Goal: Task Accomplishment & Management: Use online tool/utility

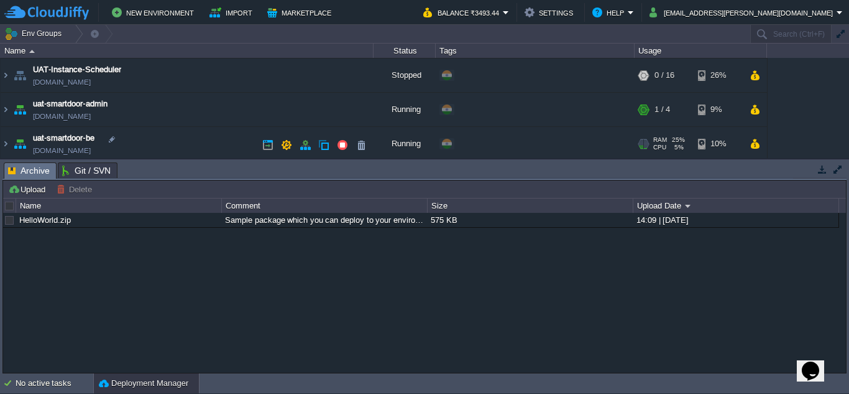
scroll to position [139, 0]
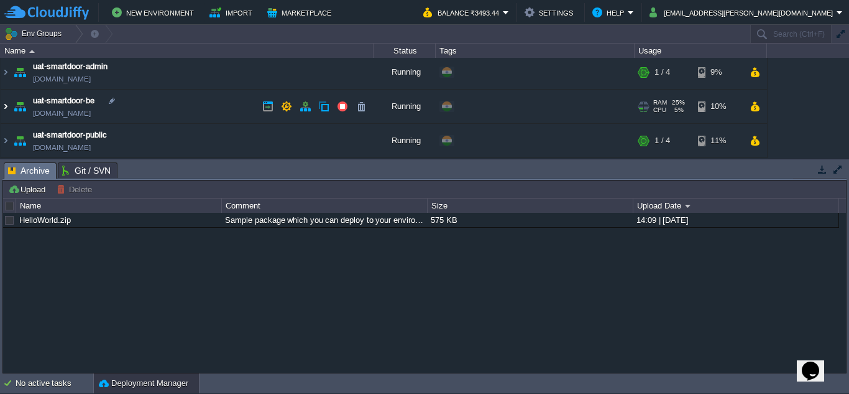
click at [7, 108] on img at bounding box center [6, 107] width 10 height 34
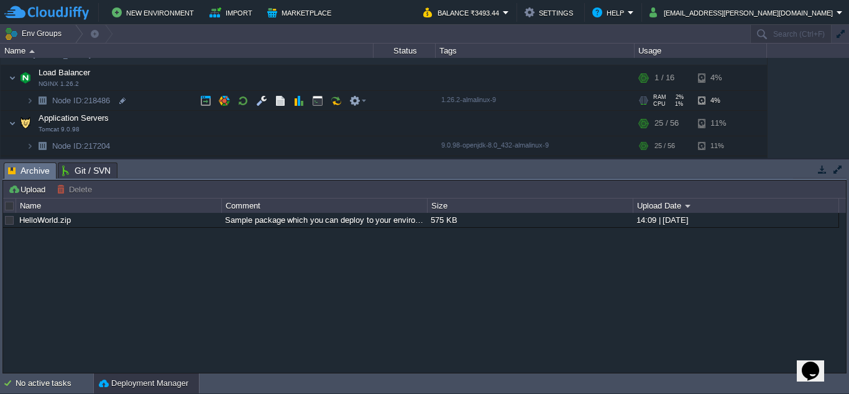
scroll to position [199, 0]
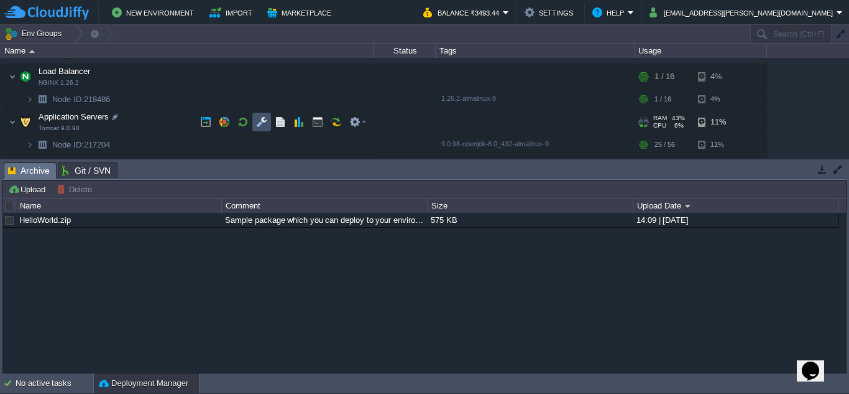
click at [260, 118] on button "button" at bounding box center [261, 121] width 11 height 11
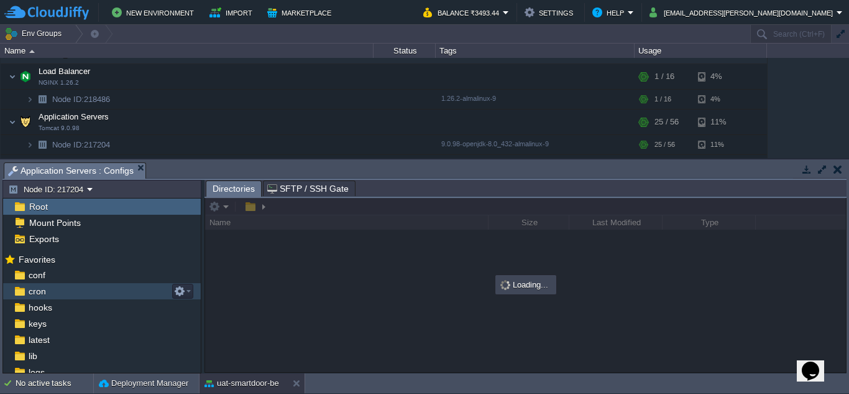
scroll to position [53, 0]
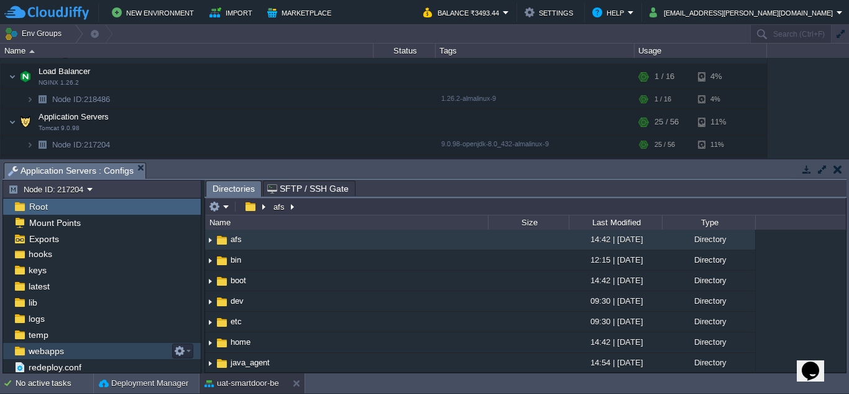
click at [53, 356] on span "webapps" at bounding box center [46, 350] width 40 height 11
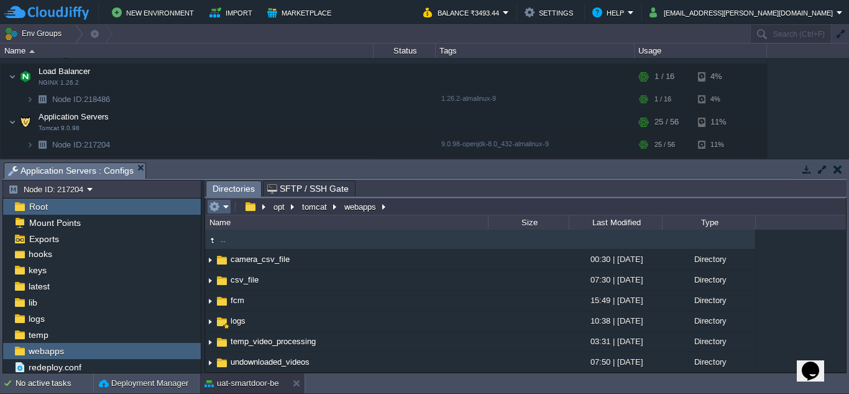
click at [226, 211] on em at bounding box center [219, 206] width 21 height 11
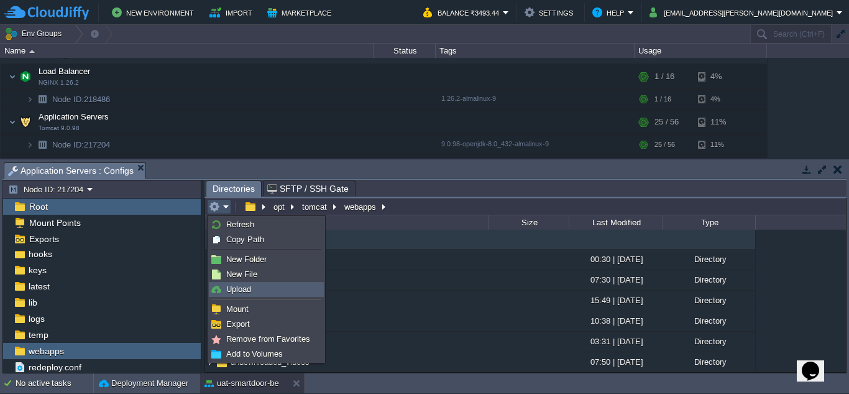
click at [233, 286] on span "Upload" at bounding box center [238, 288] width 25 height 9
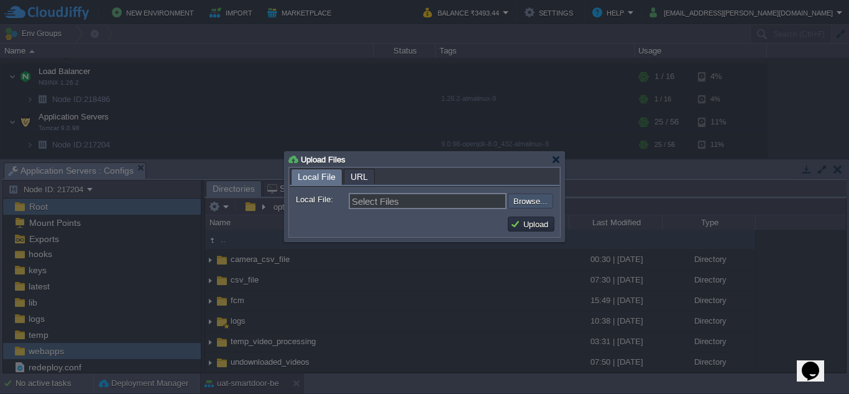
click at [525, 205] on input "file" at bounding box center [474, 200] width 157 height 15
type input "C:\fakepath\smartdoor-smartlockservice-1.1.1-SNAPSHOT.jar"
type input "smartdoor-smartlockservice-1.1.1-SNAPSHOT.jar"
click at [511, 225] on button "Upload" at bounding box center [532, 223] width 42 height 11
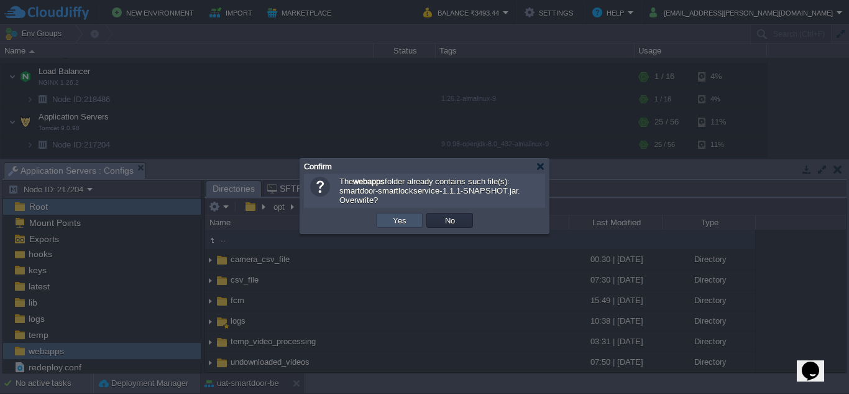
click at [397, 223] on button "Yes" at bounding box center [399, 220] width 21 height 11
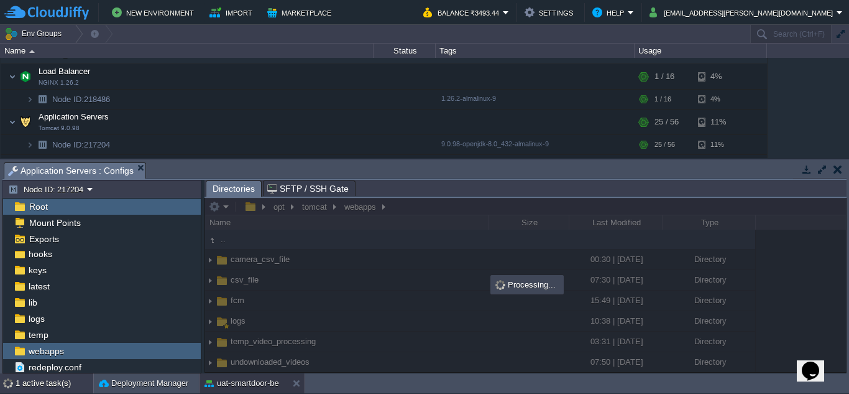
click at [49, 379] on div "1 active task(s)" at bounding box center [55, 383] width 78 height 20
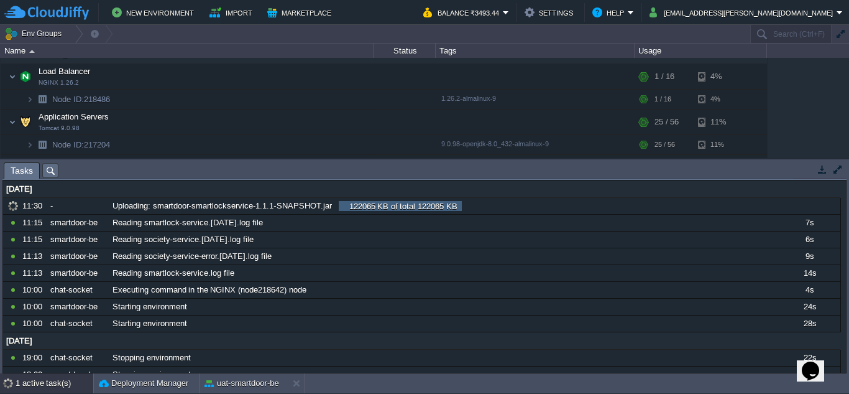
scroll to position [0, 0]
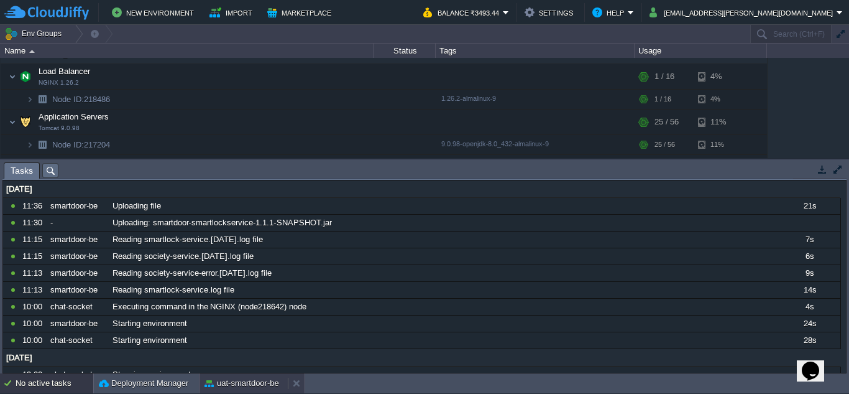
click at [240, 382] on button "uat-smartdoor-be" at bounding box center [242, 383] width 75 height 12
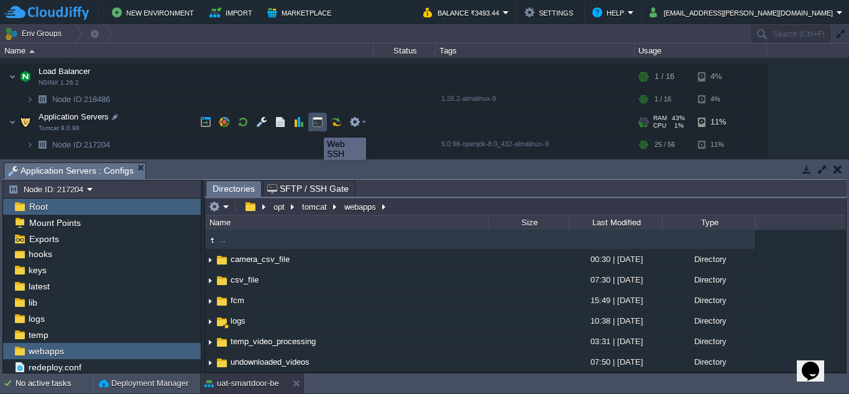
click at [315, 126] on button "button" at bounding box center [317, 121] width 11 height 11
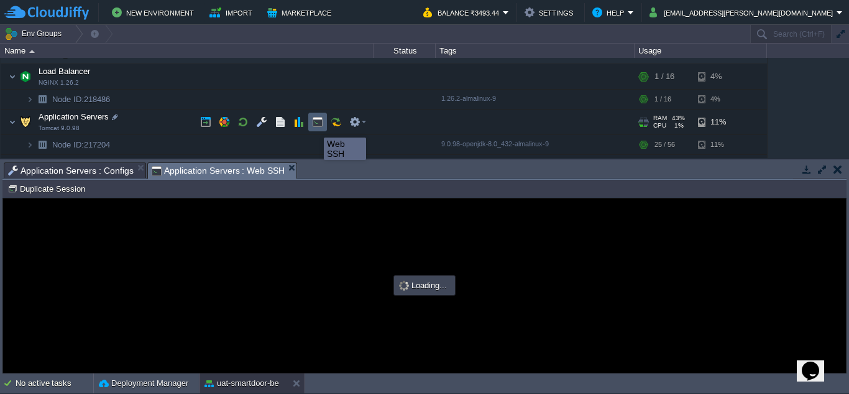
type input "#000000"
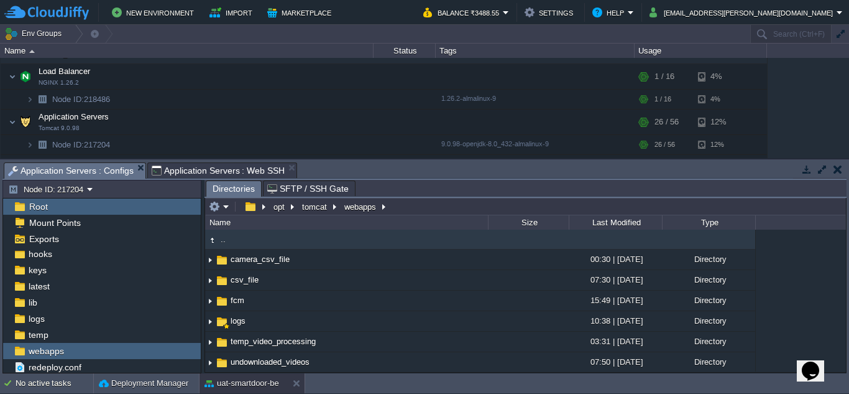
click at [123, 173] on span "Application Servers : Configs" at bounding box center [71, 171] width 126 height 16
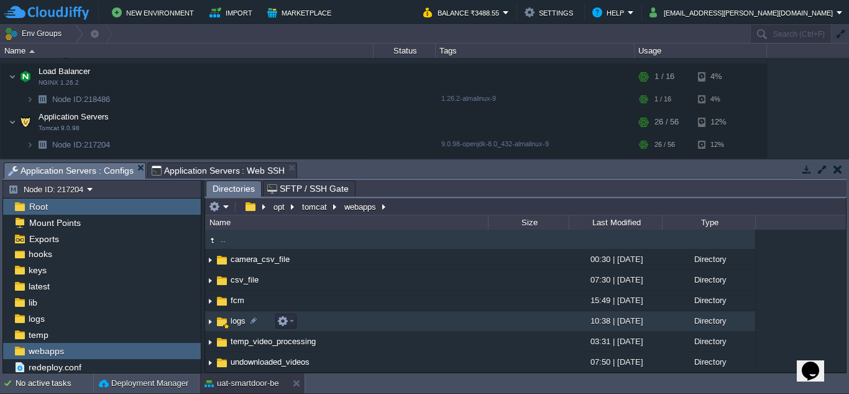
click at [229, 322] on span "logs" at bounding box center [238, 320] width 19 height 11
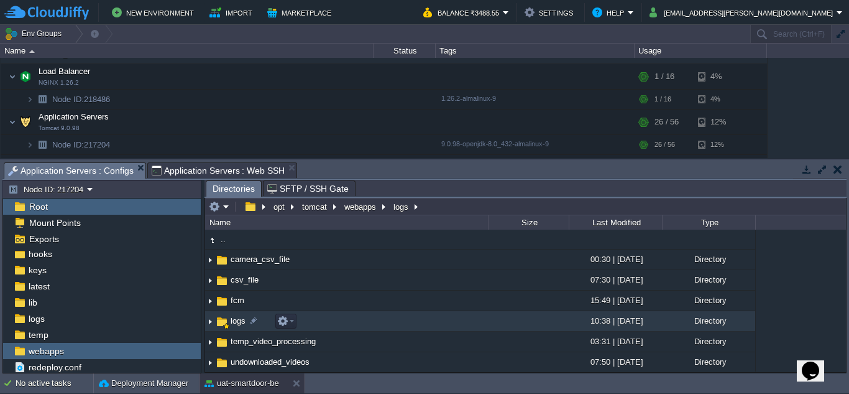
click at [231, 318] on span "logs" at bounding box center [238, 320] width 19 height 11
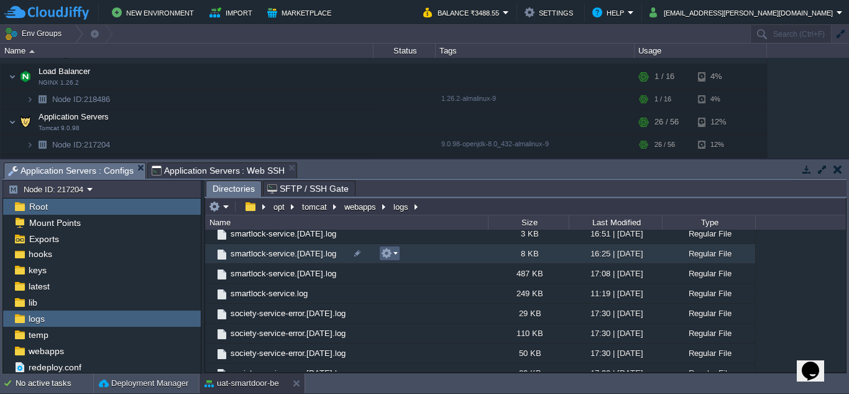
scroll to position [1540, 0]
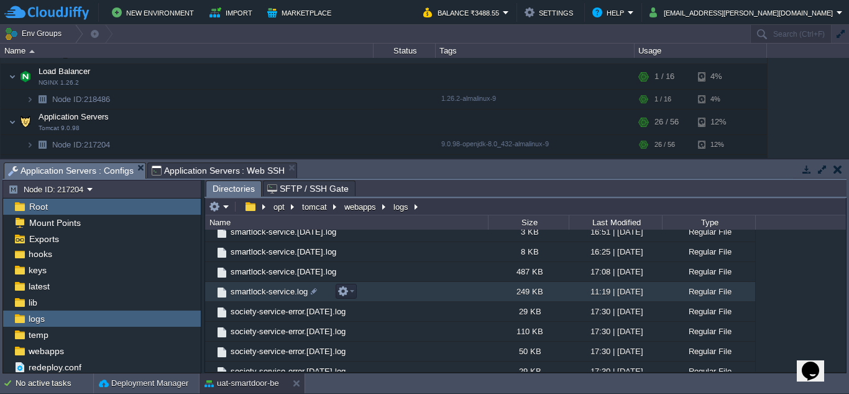
click at [277, 293] on span "smartlock-service.log" at bounding box center [269, 291] width 81 height 11
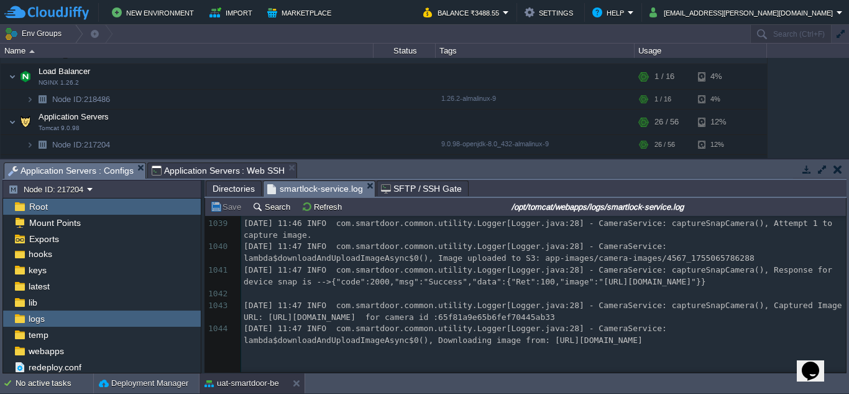
scroll to position [27864, 0]
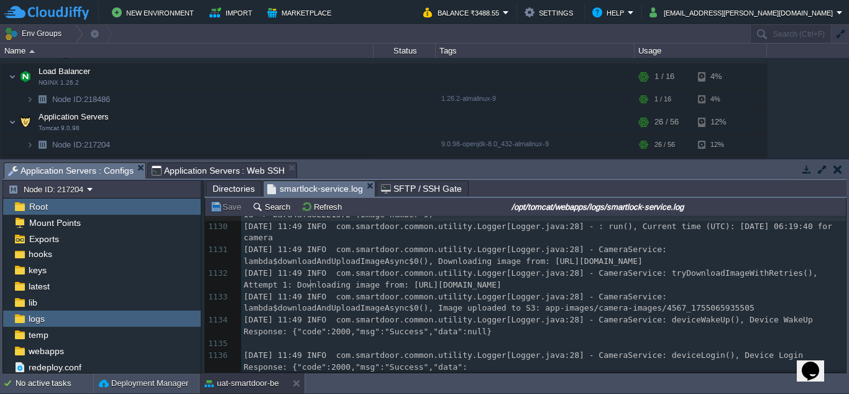
click at [310, 219] on span "[DATE] 11:49 INFO com.smartdoor.common.utility.Logger[Logger.java:28] - : run()…" at bounding box center [546, 208] width 604 height 21
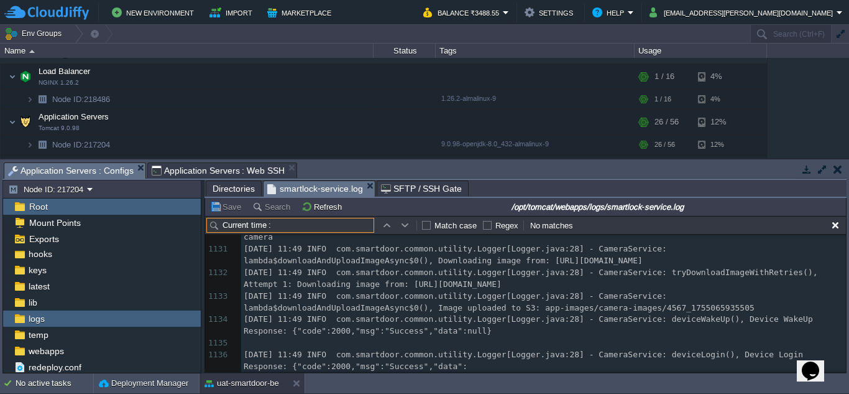
type input "Current time :"
click at [401, 223] on button "button" at bounding box center [405, 225] width 11 height 11
click at [384, 228] on button "button" at bounding box center [386, 225] width 11 height 11
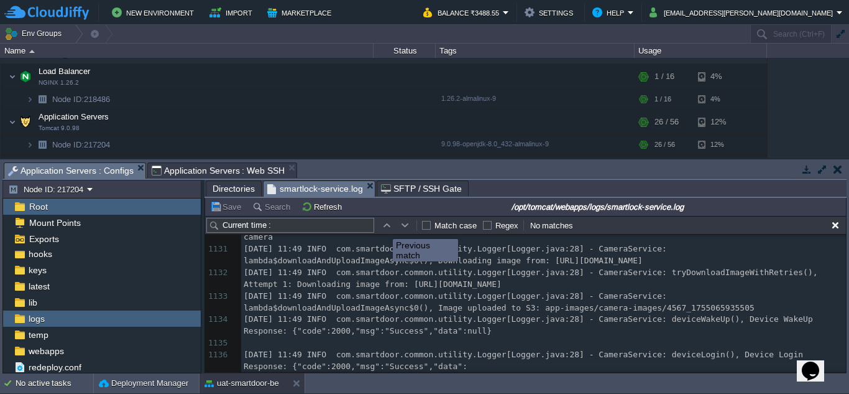
click at [384, 228] on button "button" at bounding box center [386, 225] width 11 height 11
click at [434, 218] on span "[DATE] 11:49 INFO com.smartdoor.common.utility.Logger[Logger.java:28] - : run()…" at bounding box center [546, 207] width 604 height 21
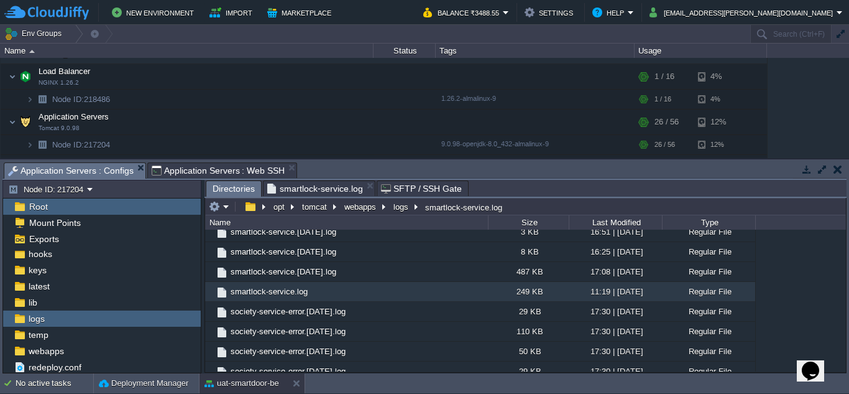
click at [214, 189] on span "Directories" at bounding box center [234, 189] width 42 height 16
click at [248, 211] on button "button" at bounding box center [250, 206] width 18 height 11
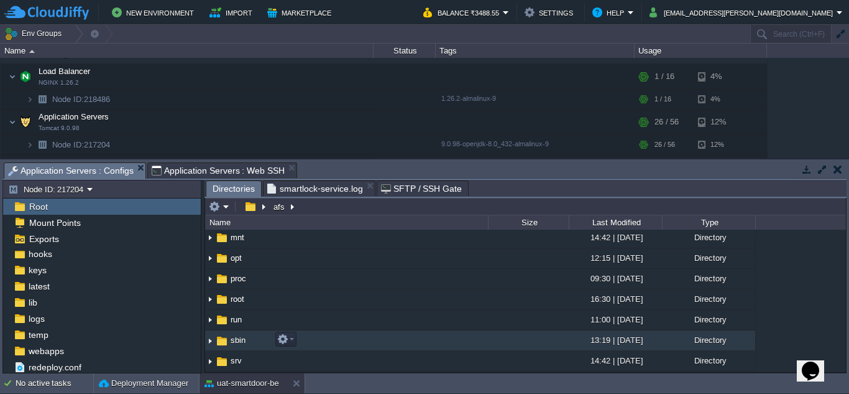
scroll to position [468, 0]
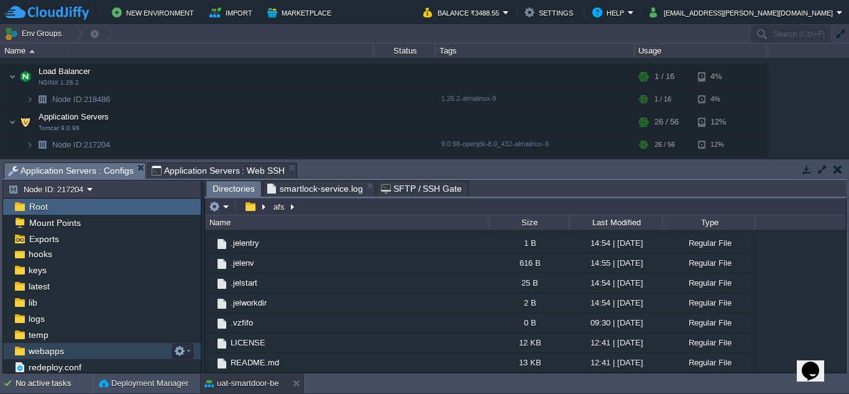
click at [55, 351] on span "webapps" at bounding box center [46, 350] width 40 height 11
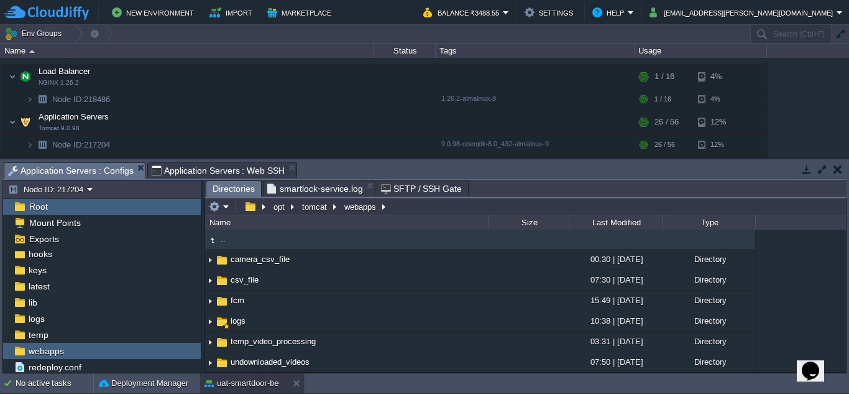
scroll to position [220, 0]
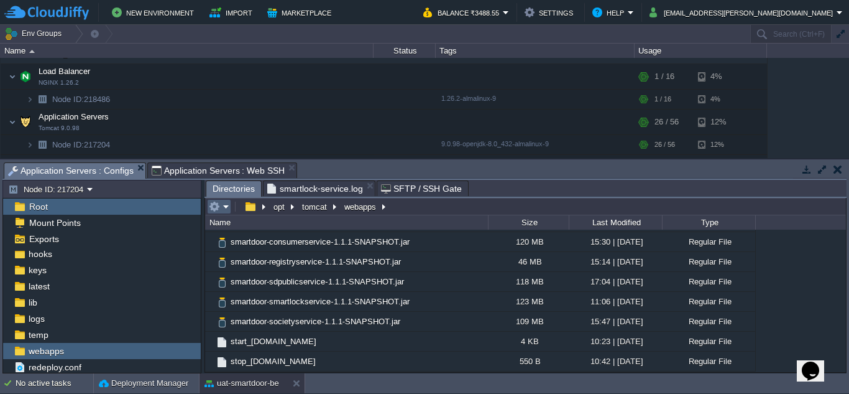
click at [227, 206] on em at bounding box center [219, 206] width 21 height 11
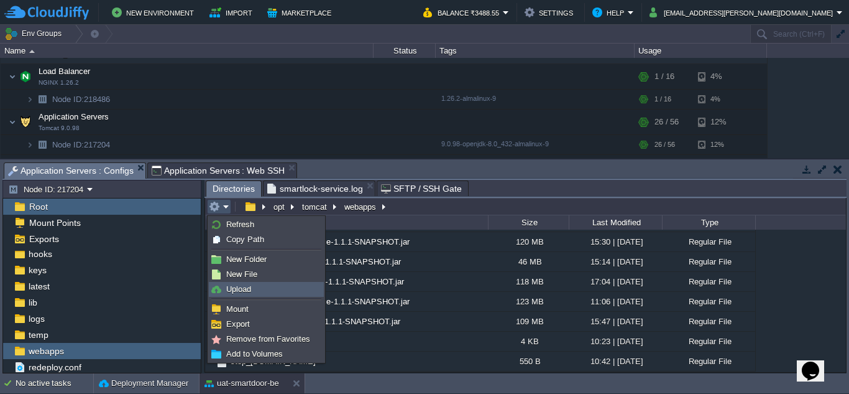
click at [249, 284] on span "Upload" at bounding box center [238, 288] width 25 height 9
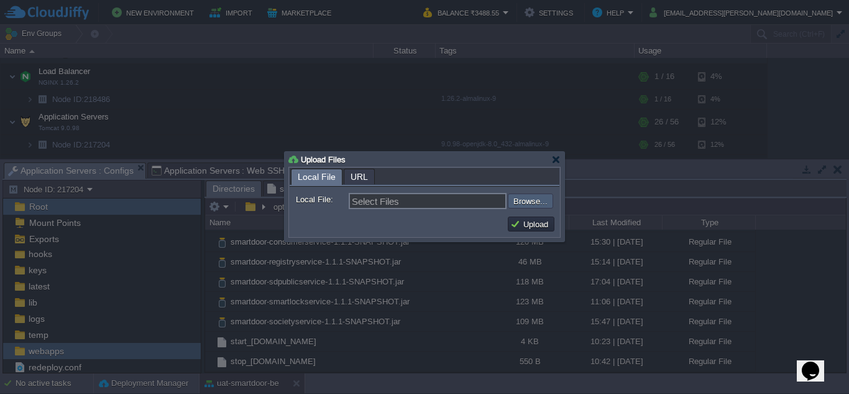
click at [537, 205] on input "file" at bounding box center [474, 200] width 157 height 15
click at [535, 197] on input "file" at bounding box center [474, 200] width 157 height 15
type input "C:\fakepath\smartdoor-smartlockservice-1.1.1-SNAPSHOT.jar"
type input "smartdoor-smartlockservice-1.1.1-SNAPSHOT.jar"
click at [535, 221] on button "Upload" at bounding box center [532, 223] width 42 height 11
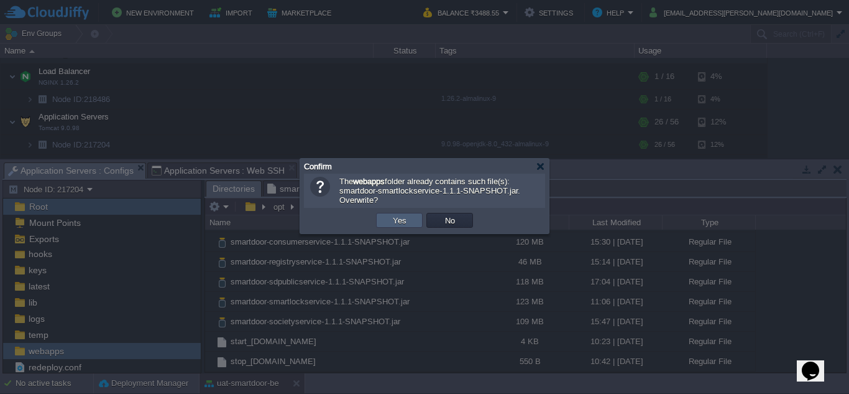
click at [405, 226] on button "Yes" at bounding box center [399, 220] width 21 height 11
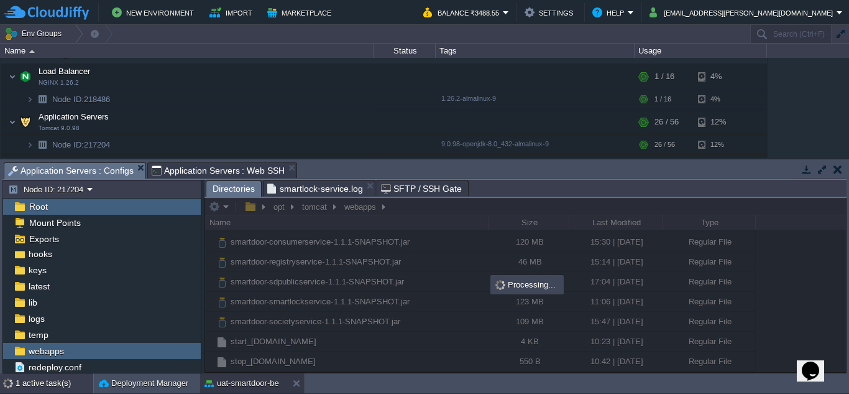
click at [35, 386] on div "1 active task(s)" at bounding box center [55, 383] width 78 height 20
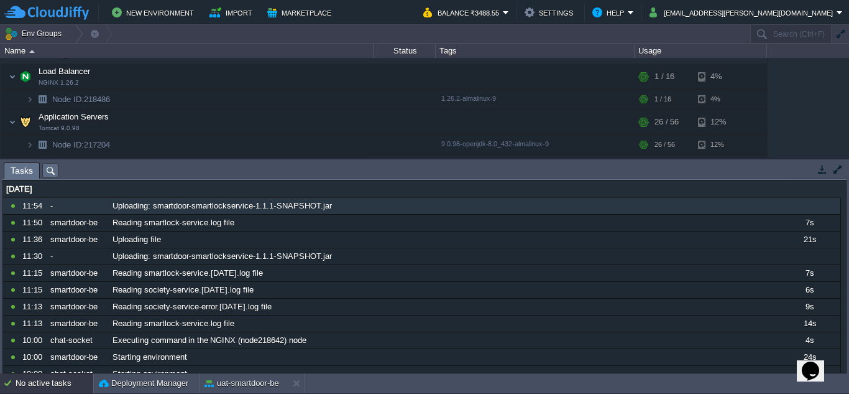
scroll to position [0, 0]
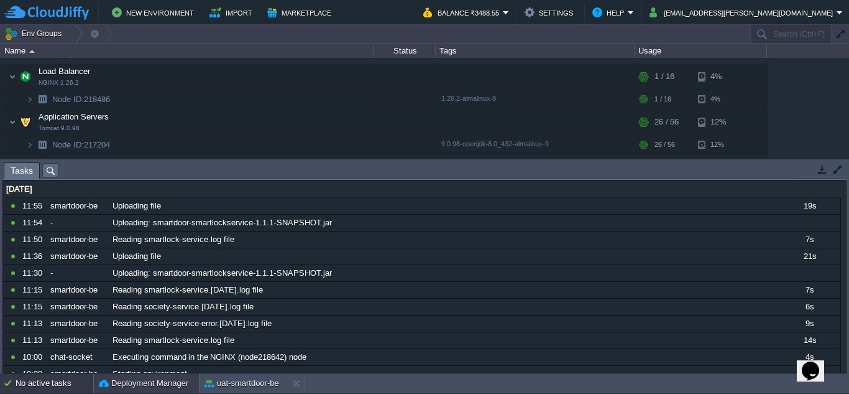
click at [164, 381] on button "Deployment Manager" at bounding box center [144, 383] width 90 height 12
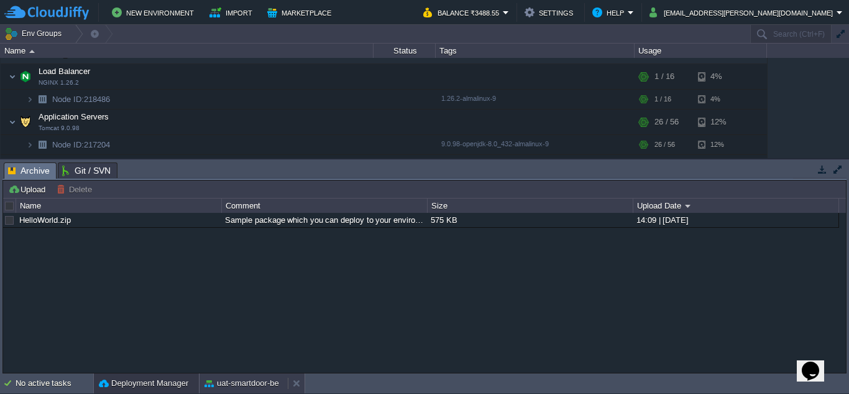
click at [240, 379] on button "uat-smartdoor-be" at bounding box center [242, 383] width 75 height 12
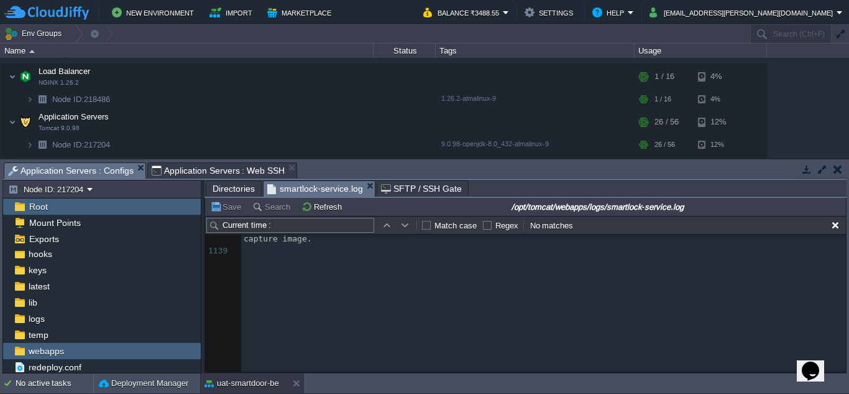
click at [326, 188] on span "smartlock-service.log" at bounding box center [315, 189] width 96 height 16
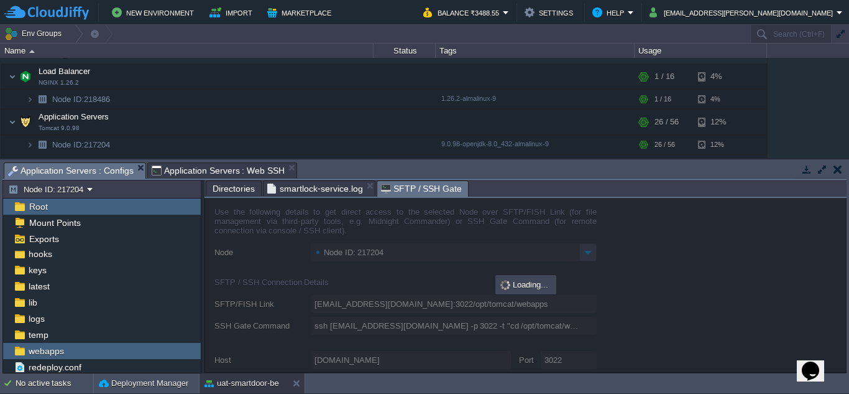
click at [404, 187] on span "SFTP / SSH Gate" at bounding box center [421, 189] width 81 height 16
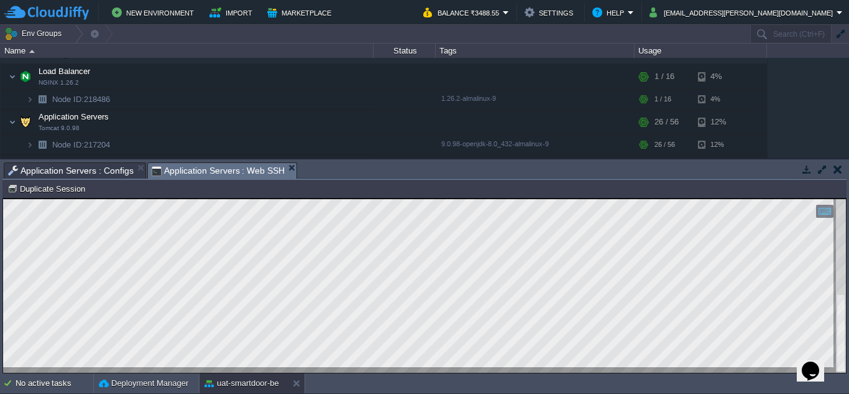
click at [196, 172] on span "Application Servers : Web SSH" at bounding box center [219, 171] width 134 height 16
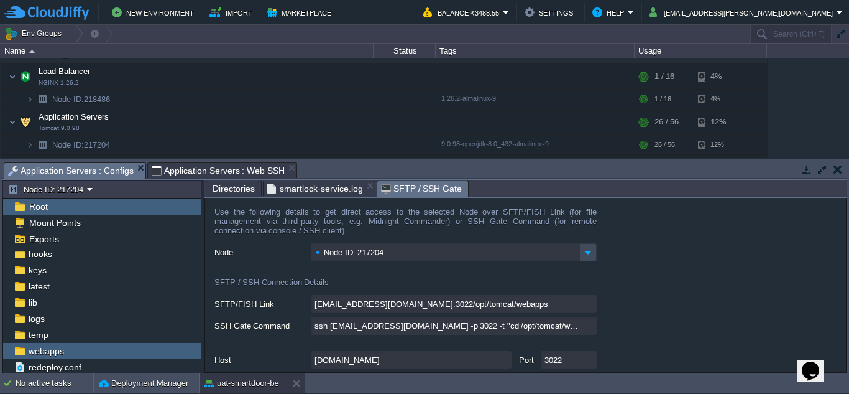
click at [62, 164] on span "Application Servers : Configs" at bounding box center [71, 171] width 126 height 16
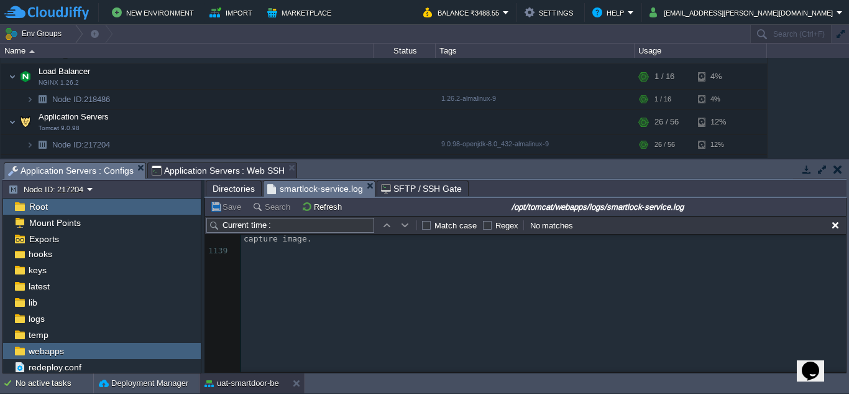
click at [331, 190] on span "smartlock-service.log" at bounding box center [315, 189] width 96 height 16
click at [310, 208] on button "Refresh" at bounding box center [324, 206] width 44 height 11
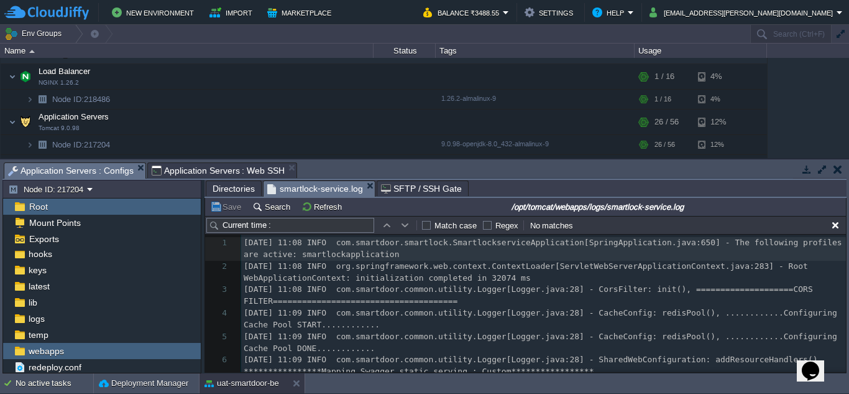
click at [407, 220] on td at bounding box center [405, 225] width 15 height 15
click at [407, 222] on button "button" at bounding box center [405, 225] width 11 height 11
click at [340, 228] on input "Current time :" at bounding box center [290, 225] width 168 height 15
click at [392, 226] on button "button" at bounding box center [386, 225] width 11 height 11
click at [624, 302] on pre "[DATE] 11:08 INFO com.smartdoor.common.utility.Logger[Logger.java:28] - CorsFil…" at bounding box center [543, 296] width 605 height 24
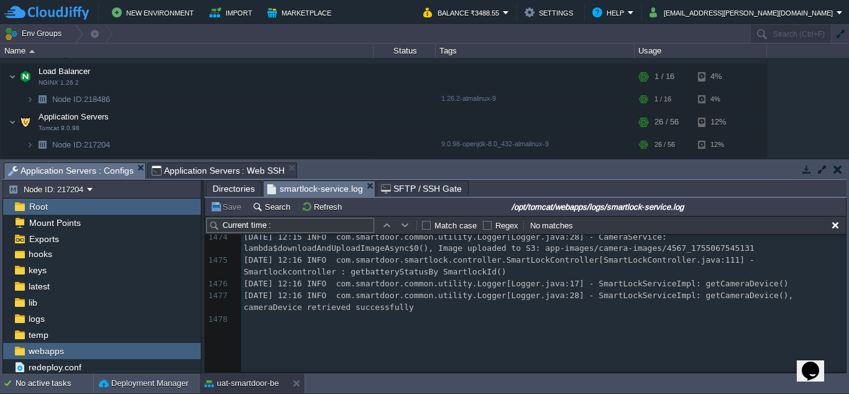
scroll to position [37227, 0]
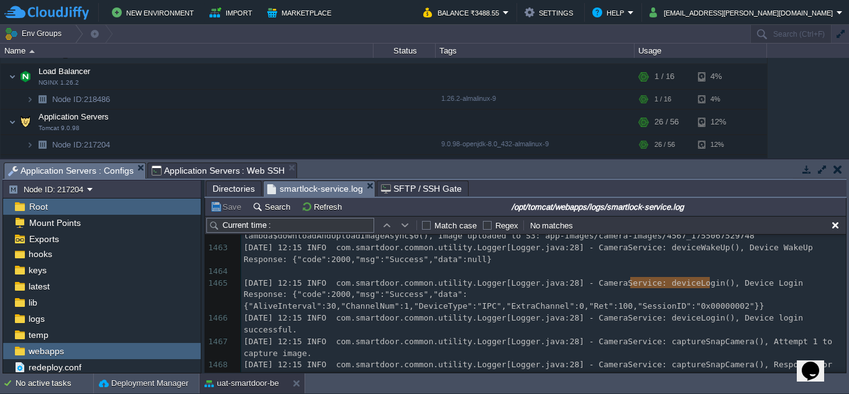
type textarea "Current time (UTC):"
drag, startPoint x: 711, startPoint y: 284, endPoint x: 624, endPoint y: 282, distance: 86.4
